Goal: Information Seeking & Learning: Learn about a topic

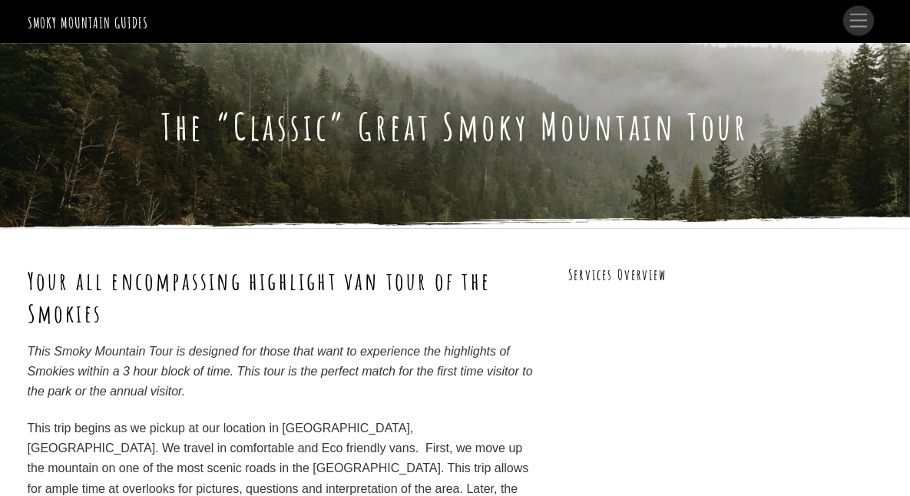
click at [865, 27] on span "Menu" at bounding box center [858, 21] width 17 height 14
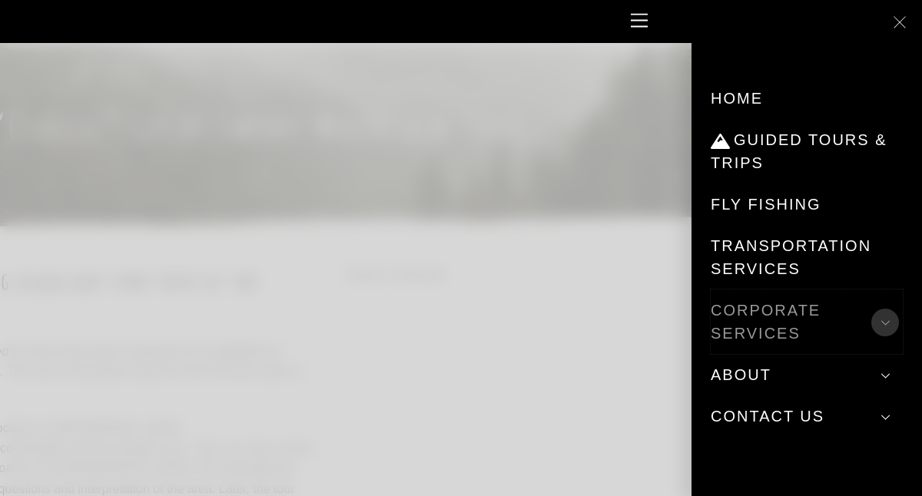
click at [891, 316] on span at bounding box center [885, 323] width 28 height 28
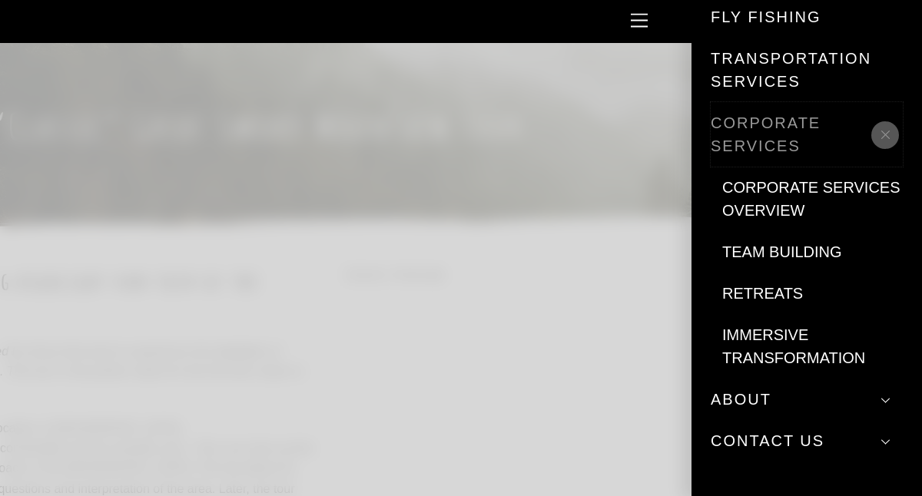
scroll to position [190, 0]
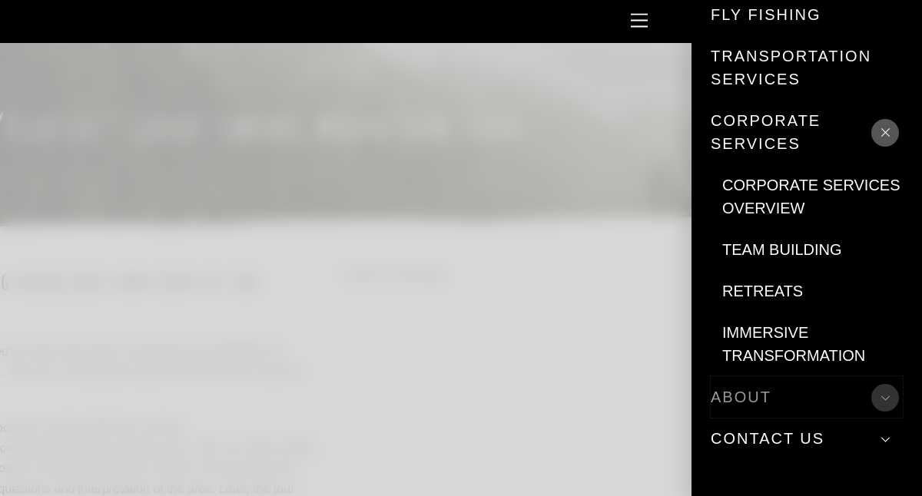
click at [877, 388] on span at bounding box center [885, 398] width 28 height 28
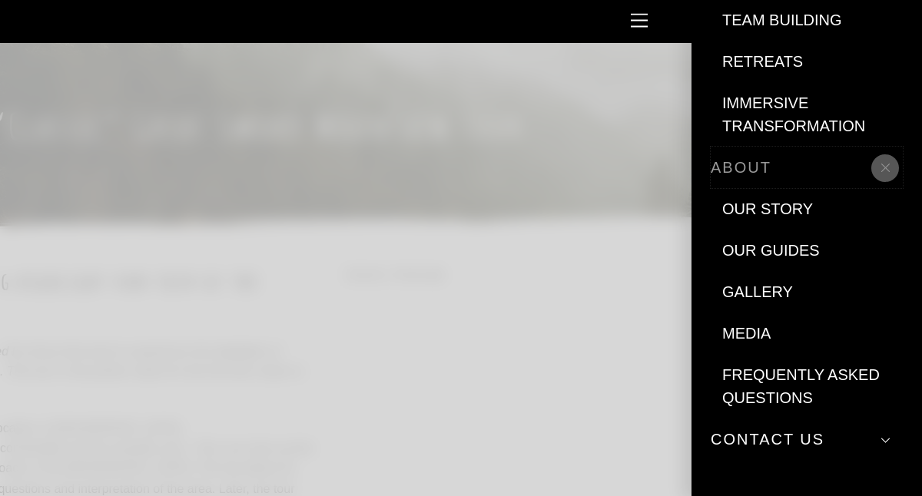
scroll to position [420, 0]
click at [842, 380] on link "Frequently Asked Questions" at bounding box center [812, 385] width 180 height 65
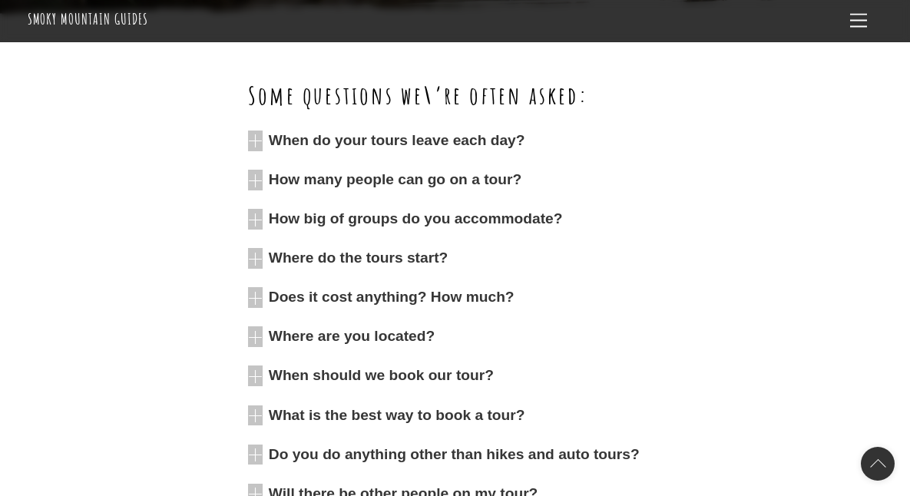
scroll to position [408, 0]
click at [255, 141] on icon at bounding box center [255, 140] width 15 height 21
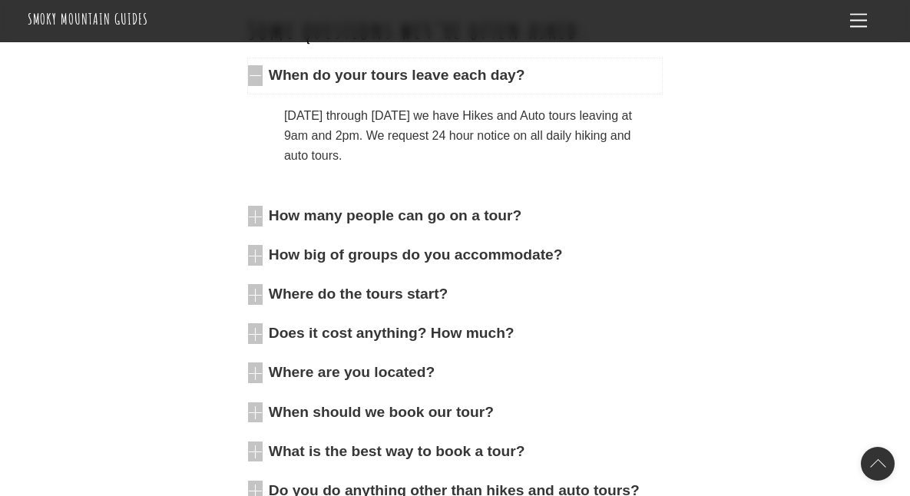
scroll to position [474, 0]
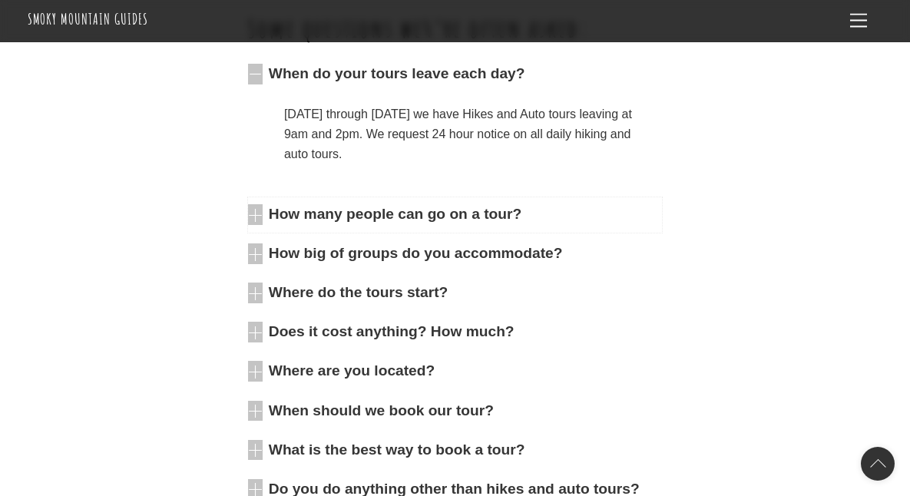
click at [255, 218] on icon at bounding box center [255, 214] width 15 height 21
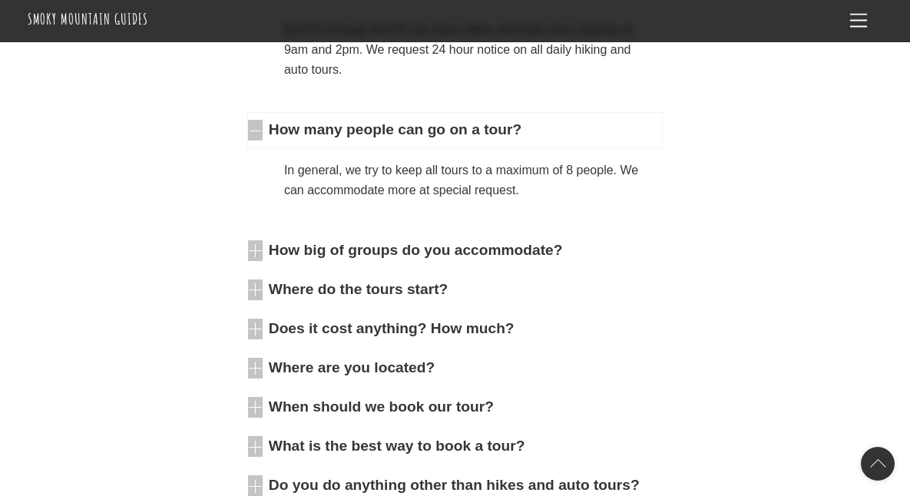
scroll to position [576, 0]
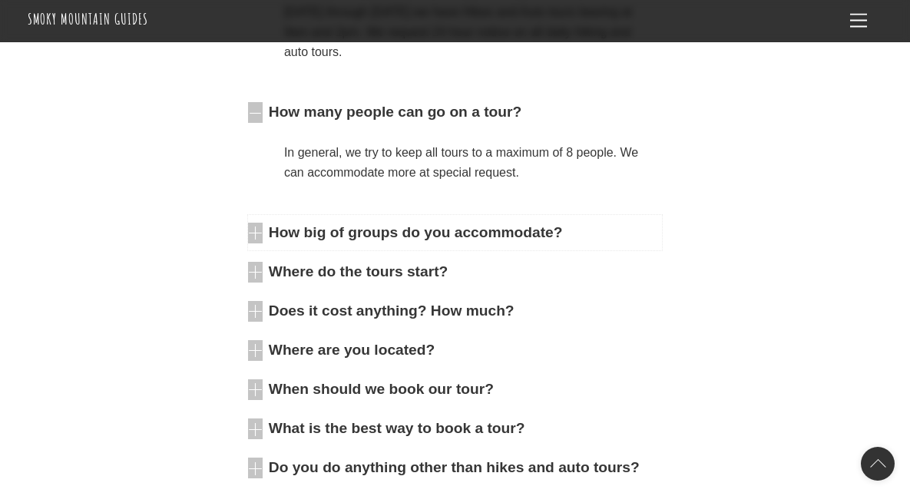
click at [256, 237] on icon at bounding box center [255, 233] width 15 height 21
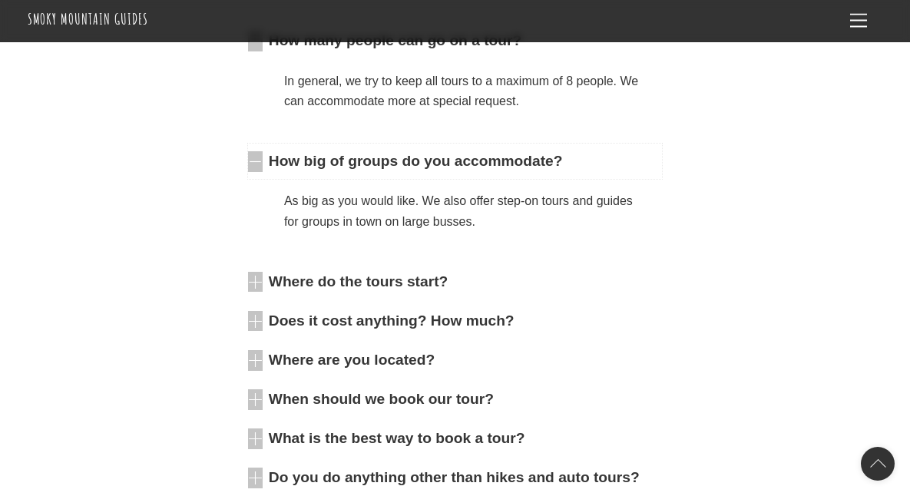
scroll to position [661, 0]
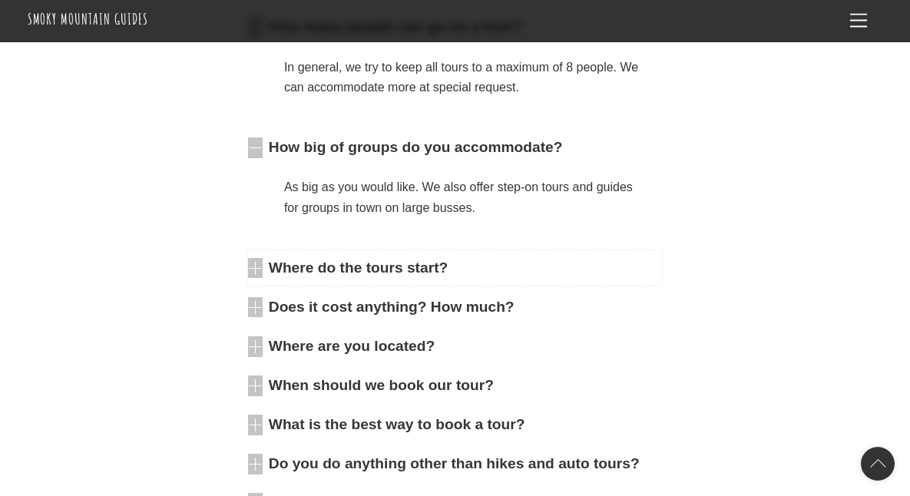
click at [253, 263] on icon at bounding box center [255, 268] width 15 height 21
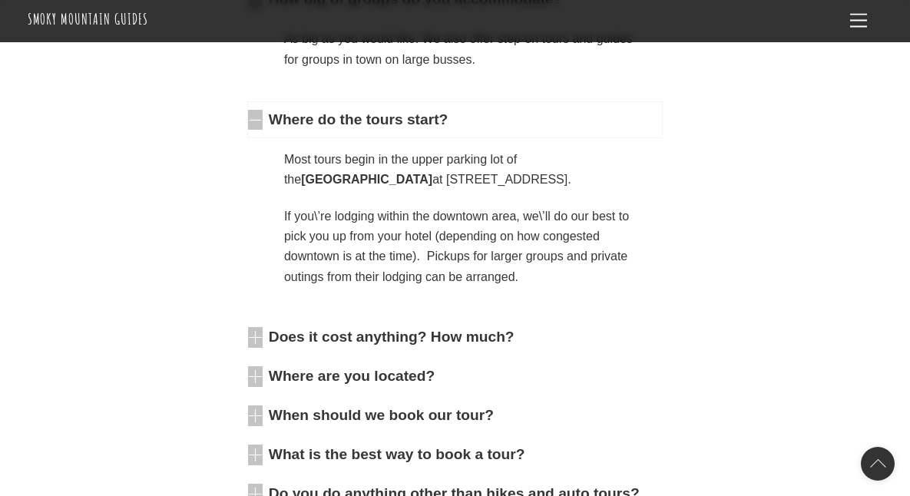
scroll to position [821, 0]
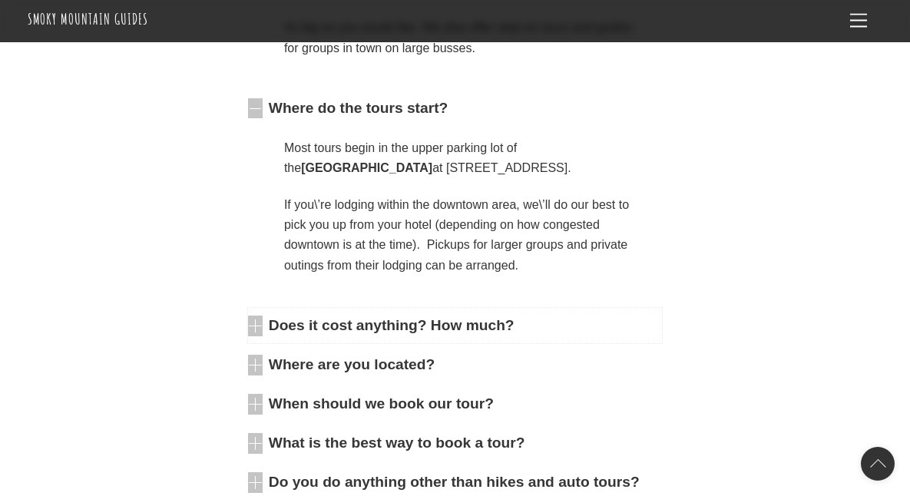
click at [255, 329] on icon at bounding box center [255, 326] width 15 height 21
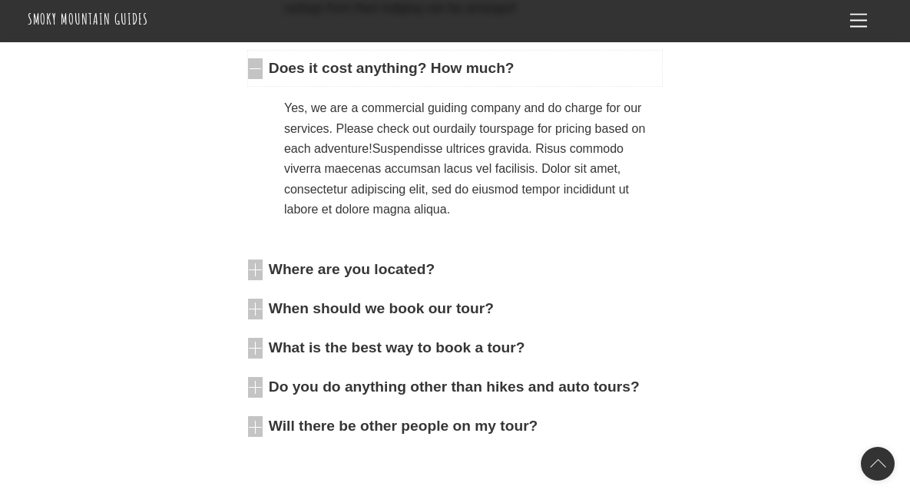
scroll to position [1081, 0]
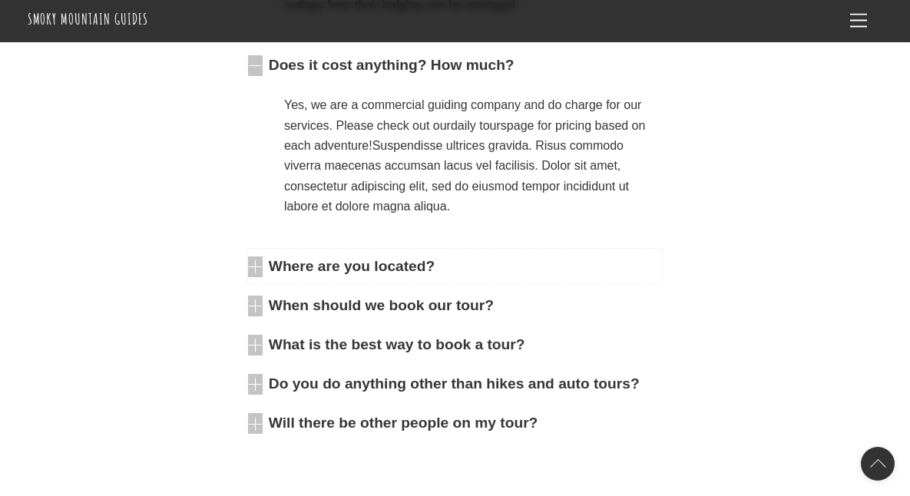
click at [259, 271] on icon at bounding box center [255, 266] width 15 height 21
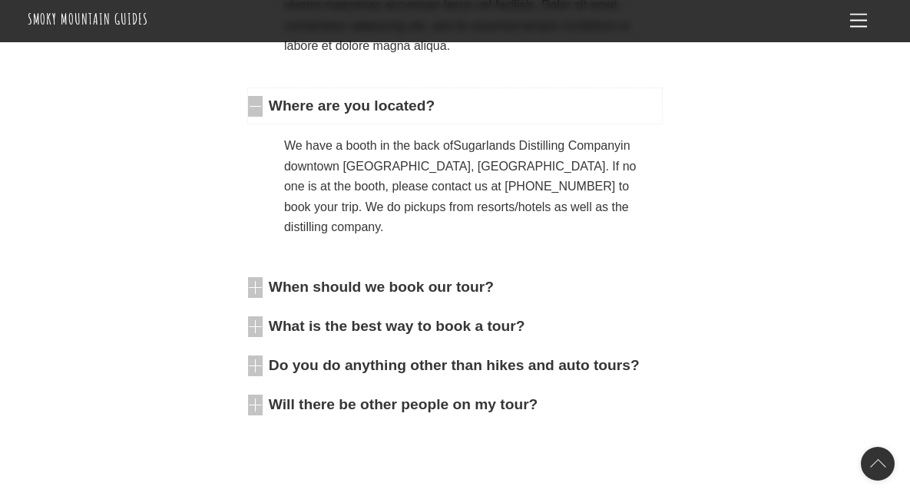
scroll to position [1245, 0]
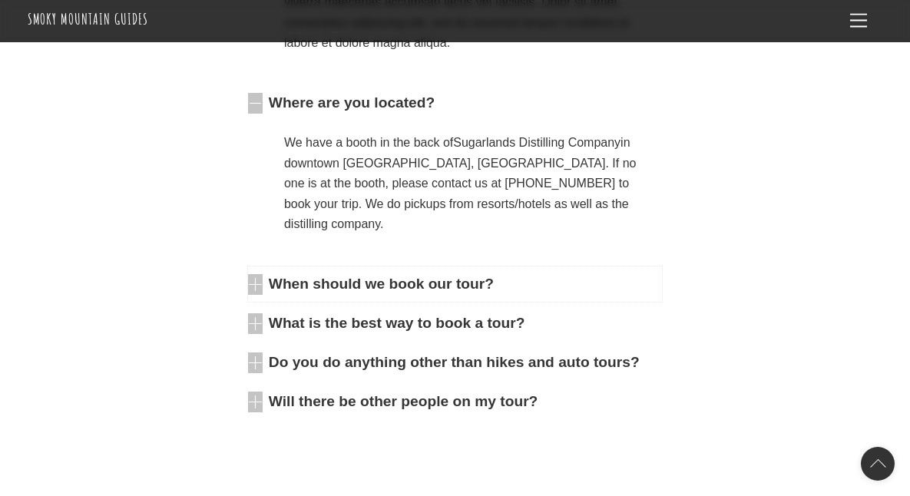
click at [257, 274] on icon at bounding box center [255, 284] width 15 height 21
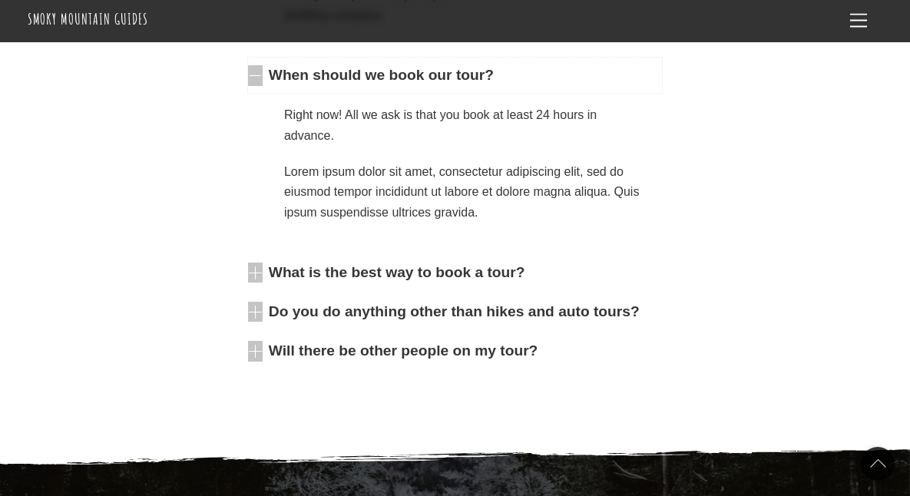
scroll to position [1468, 0]
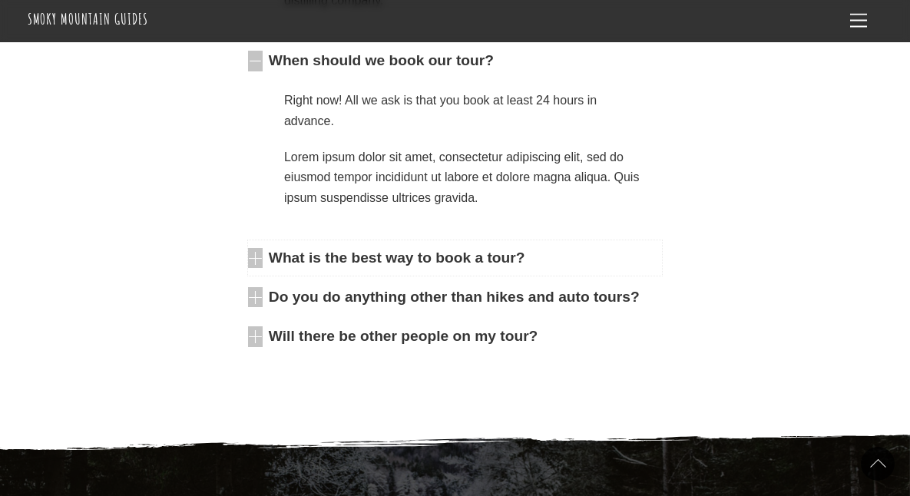
click at [258, 248] on icon at bounding box center [255, 258] width 15 height 21
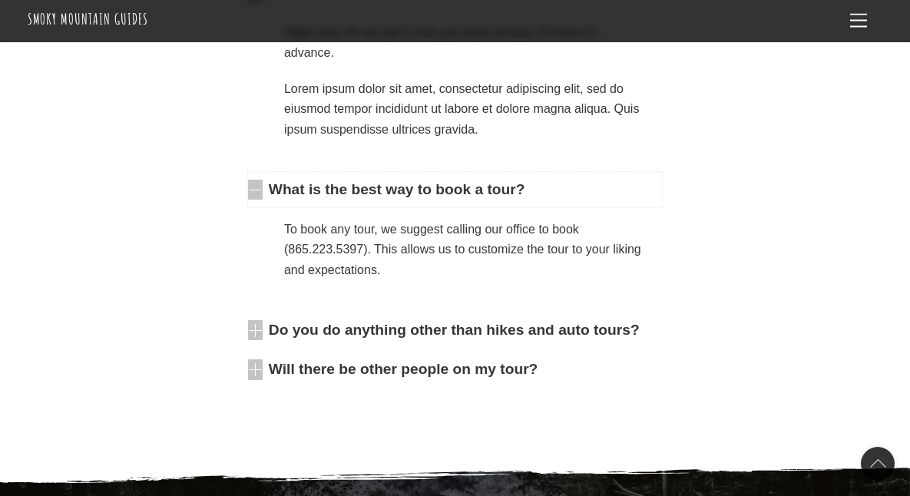
scroll to position [1550, 0]
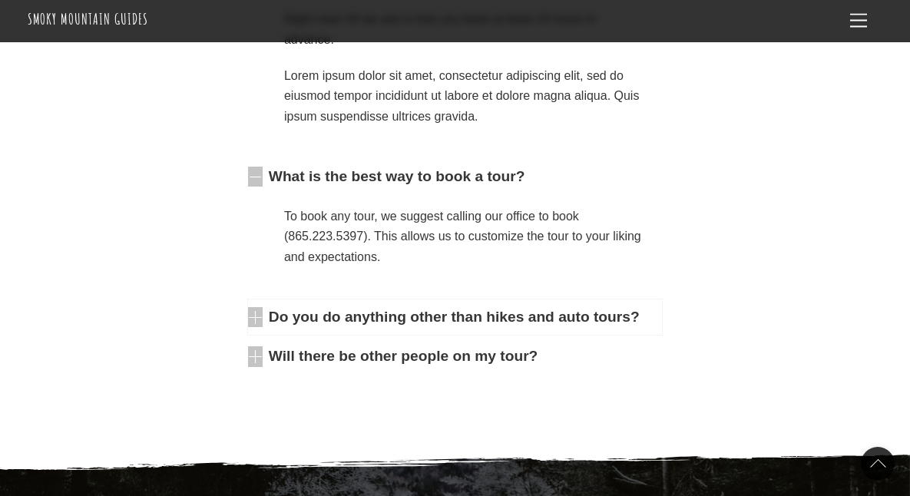
click at [253, 307] on icon at bounding box center [255, 317] width 15 height 21
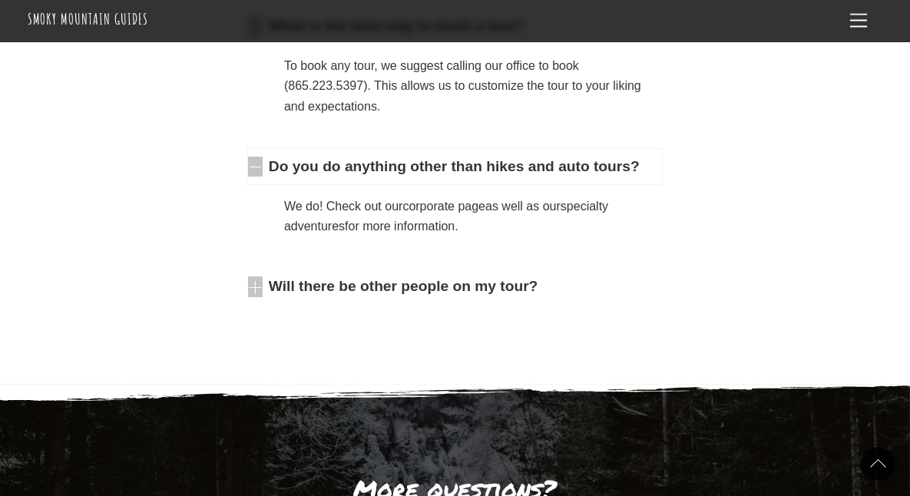
scroll to position [1729, 0]
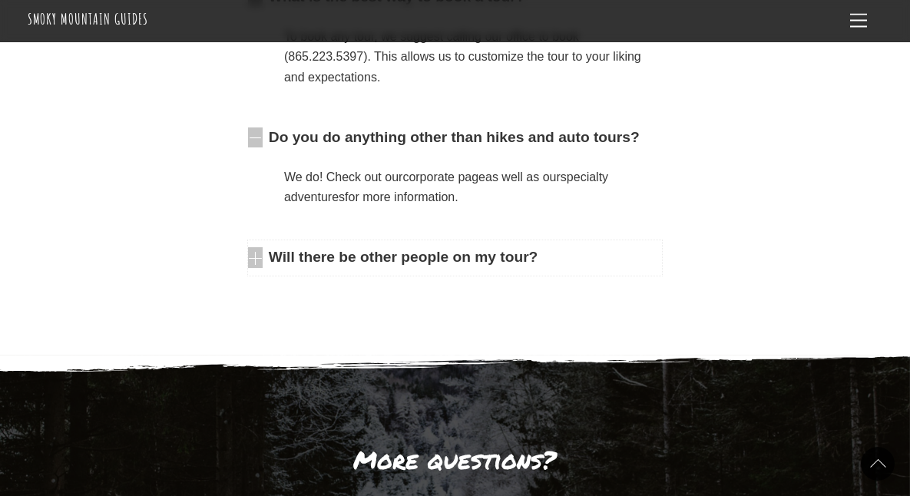
click at [256, 247] on icon at bounding box center [255, 257] width 15 height 21
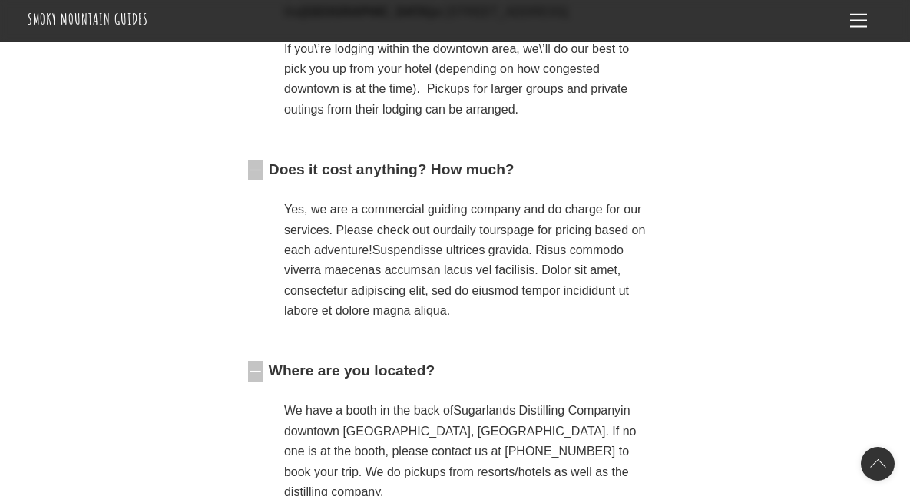
scroll to position [980, 0]
